Goal: Find specific page/section: Find specific page/section

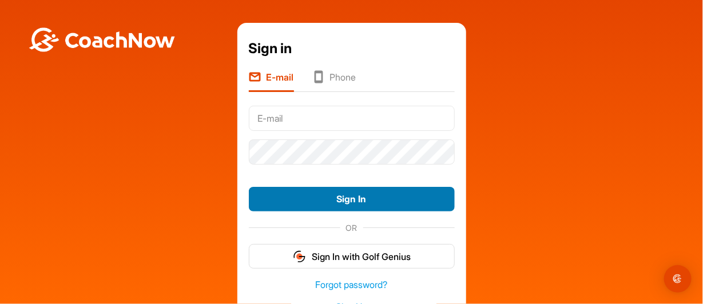
type input "[EMAIL_ADDRESS][DOMAIN_NAME]"
click at [348, 197] on button "Sign In" at bounding box center [352, 199] width 206 height 25
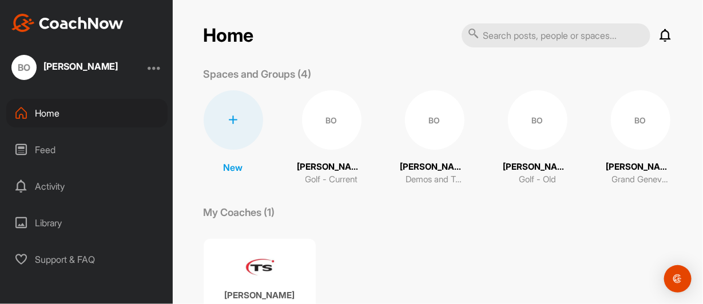
click at [53, 188] on div "Activity" at bounding box center [86, 186] width 161 height 29
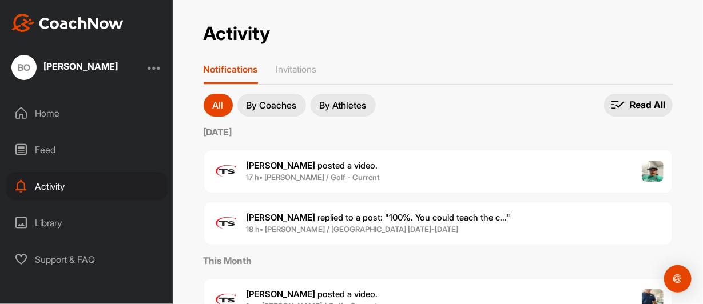
click at [38, 156] on div "Feed" at bounding box center [86, 150] width 161 height 29
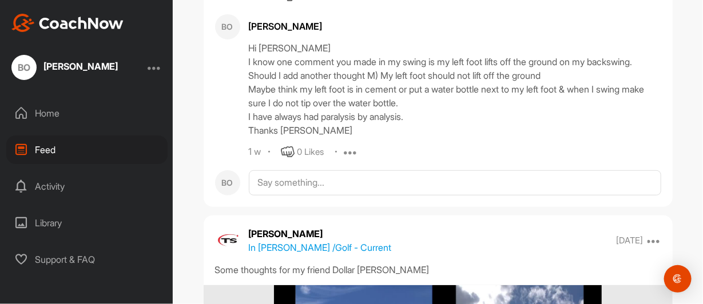
scroll to position [3260, 0]
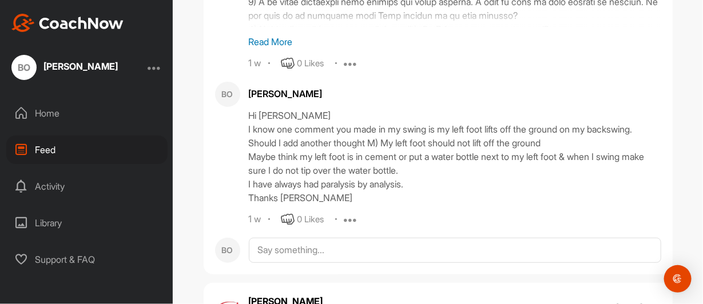
click at [50, 187] on div "Activity" at bounding box center [86, 186] width 161 height 29
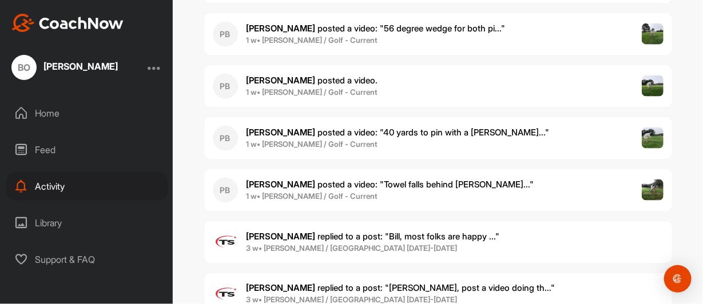
scroll to position [400, 0]
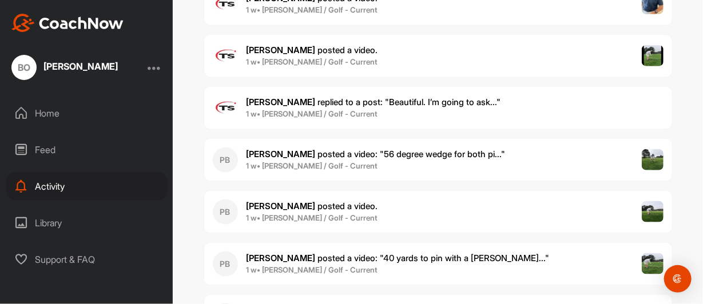
click at [39, 148] on div "Feed" at bounding box center [86, 150] width 161 height 29
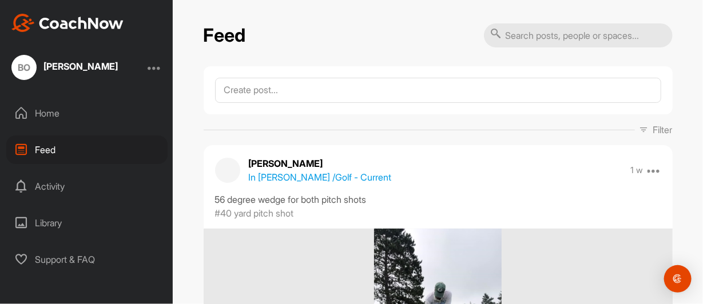
click at [509, 39] on input "text" at bounding box center [578, 35] width 189 height 24
type input "n"
type input "[PERSON_NAME]"
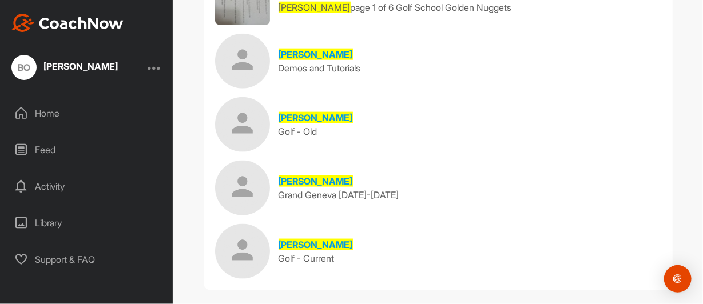
scroll to position [497, 0]
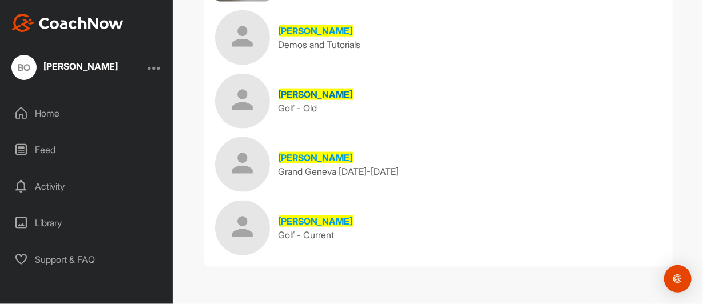
click at [301, 96] on span "[PERSON_NAME]" at bounding box center [316, 94] width 74 height 11
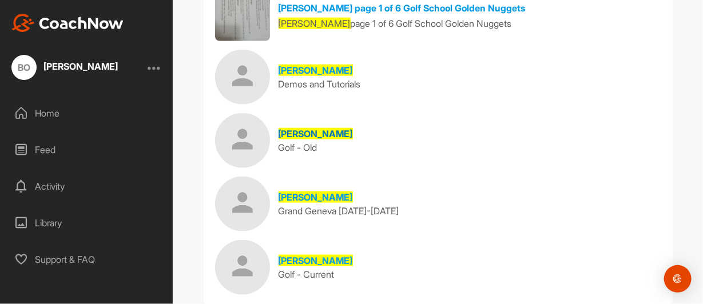
scroll to position [497, 0]
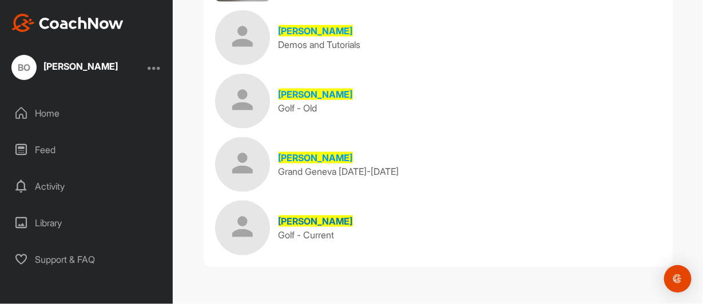
click at [294, 221] on span "[PERSON_NAME]" at bounding box center [316, 221] width 74 height 11
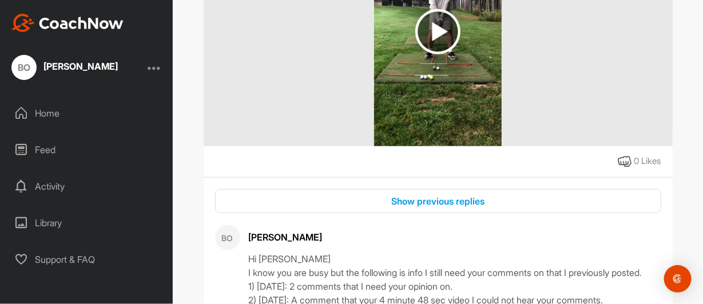
scroll to position [2002, 0]
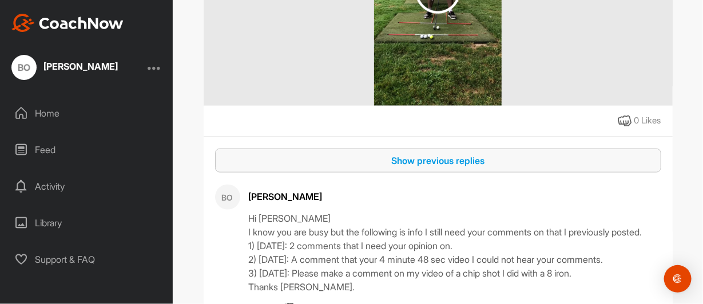
click at [418, 162] on div "Show previous replies" at bounding box center [438, 161] width 428 height 14
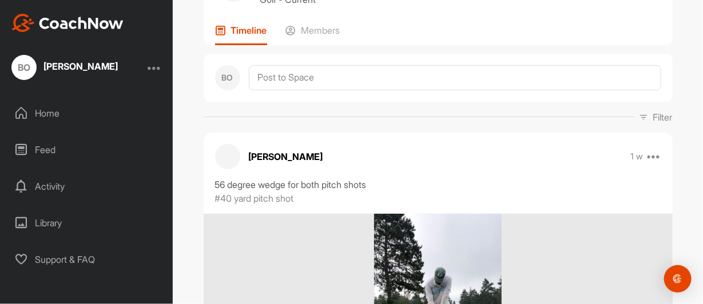
scroll to position [0, 0]
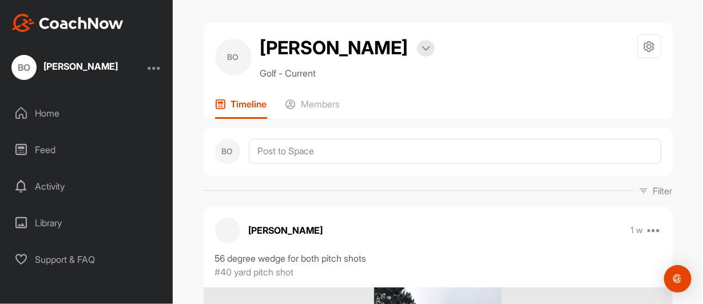
click at [156, 69] on div at bounding box center [155, 68] width 14 height 14
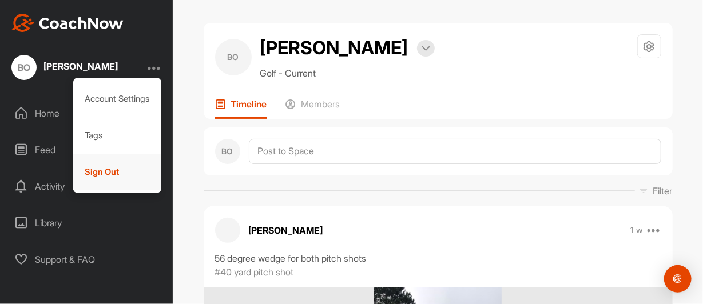
click at [104, 173] on div "Sign Out" at bounding box center [117, 172] width 89 height 37
